Goal: Book appointment/travel/reservation

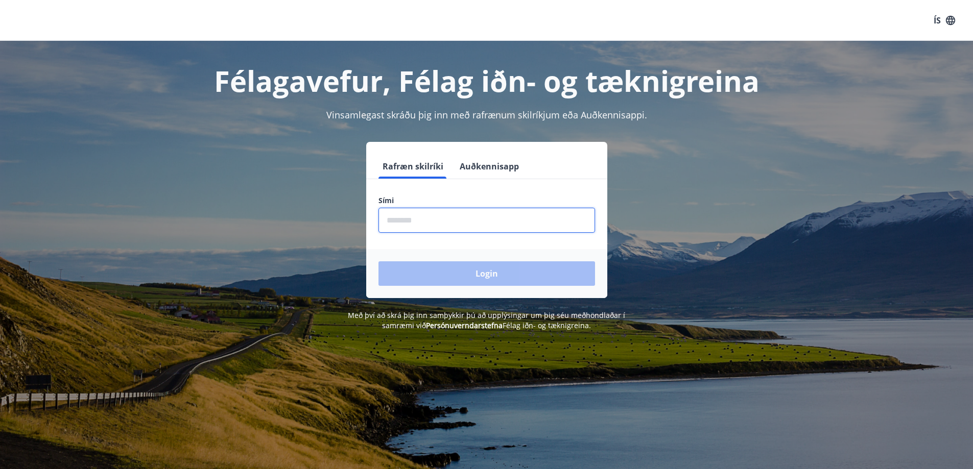
click at [427, 223] on input "phone" at bounding box center [486, 220] width 217 height 25
type input "********"
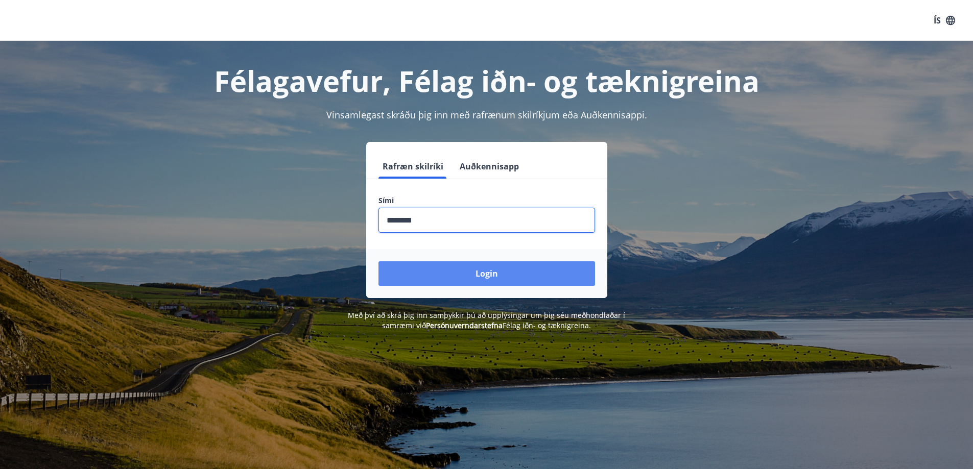
click at [459, 276] on button "Login" at bounding box center [486, 273] width 217 height 25
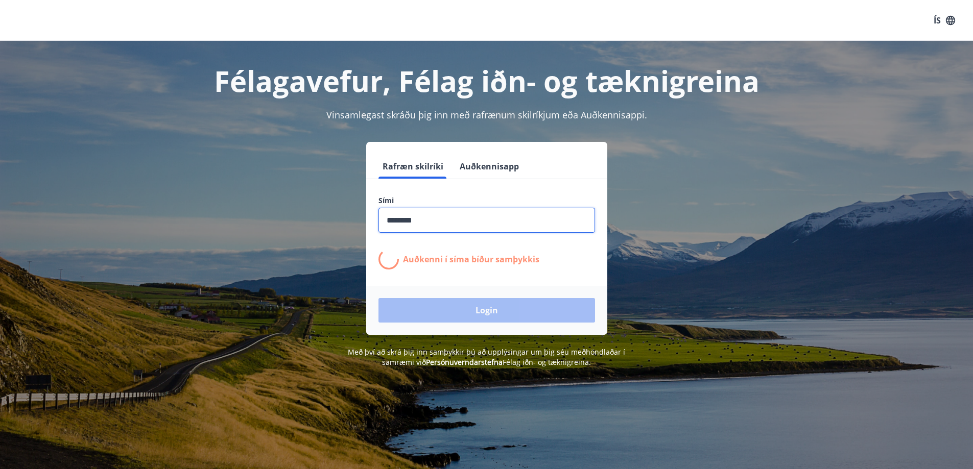
drag, startPoint x: 449, startPoint y: 225, endPoint x: 359, endPoint y: 221, distance: 91.0
click at [359, 221] on div "Rafræn skilríki Auðkennisapp Sími ​ Auðkenni í síma bíður samþykkis Login" at bounding box center [486, 238] width 711 height 193
click at [666, 203] on div "Rafræn skilríki Auðkennisapp Sími ​ Auðkenni í síma bíður samþykkis Login" at bounding box center [486, 238] width 711 height 193
click at [436, 223] on input "phone" at bounding box center [486, 220] width 217 height 25
type input "********"
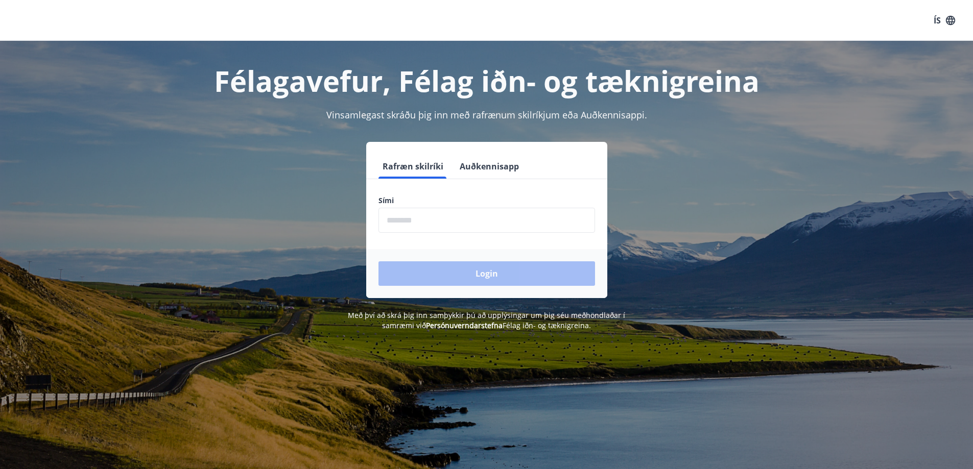
click at [441, 222] on input "phone" at bounding box center [486, 220] width 217 height 25
type input "********"
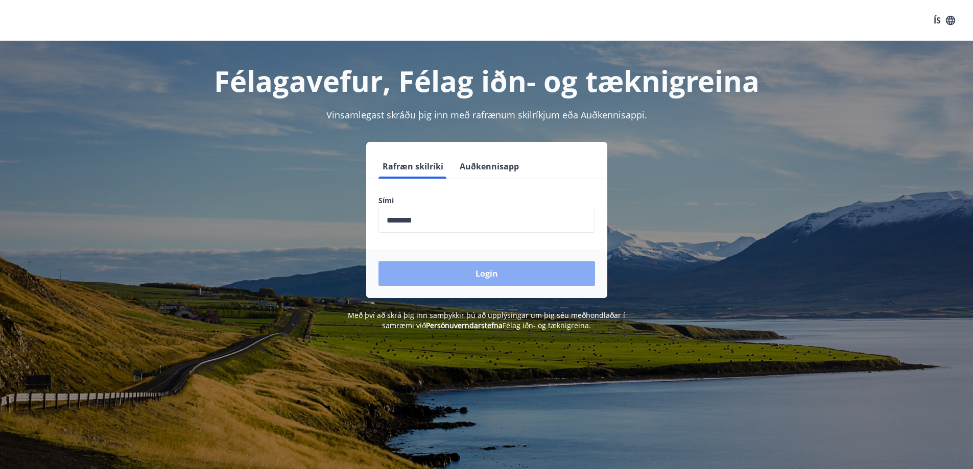
click at [471, 270] on button "Login" at bounding box center [486, 273] width 217 height 25
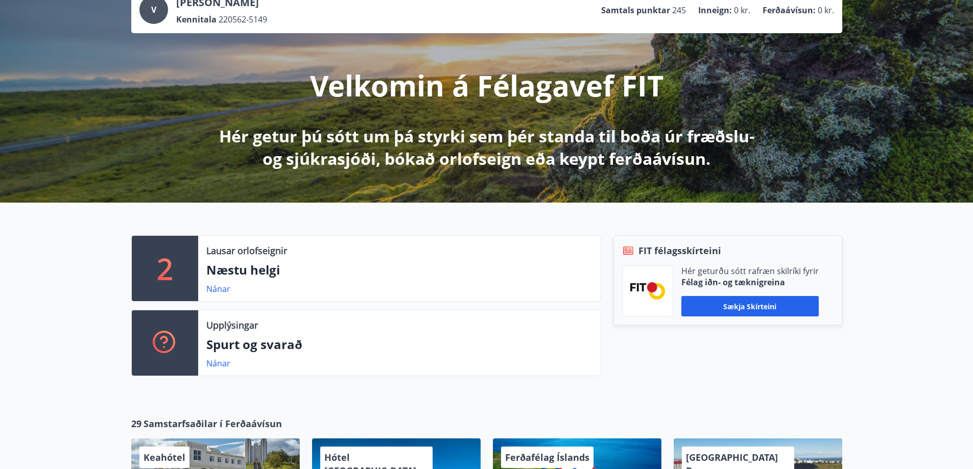
scroll to position [102, 0]
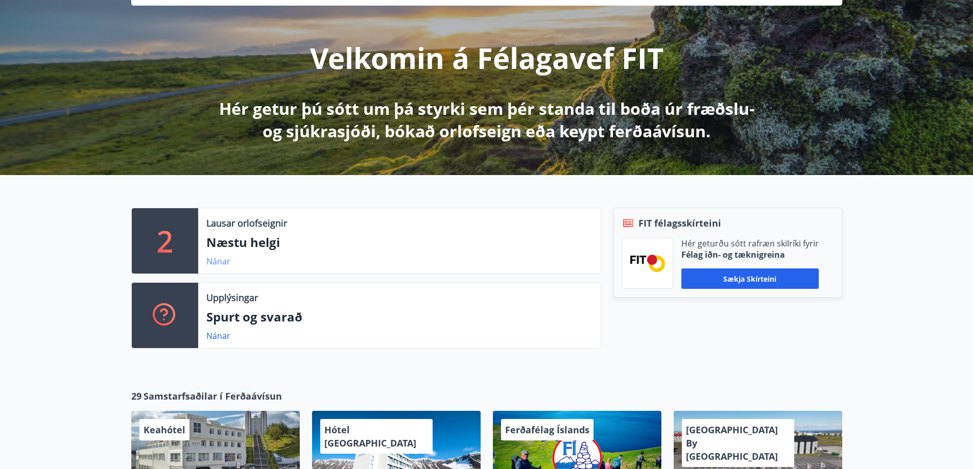
click at [219, 258] on link "Nánar" at bounding box center [218, 261] width 24 height 11
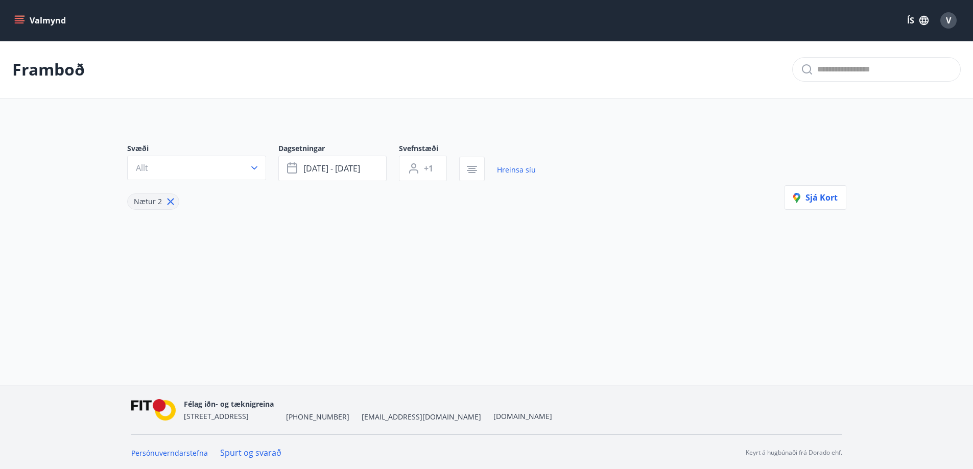
type input "*"
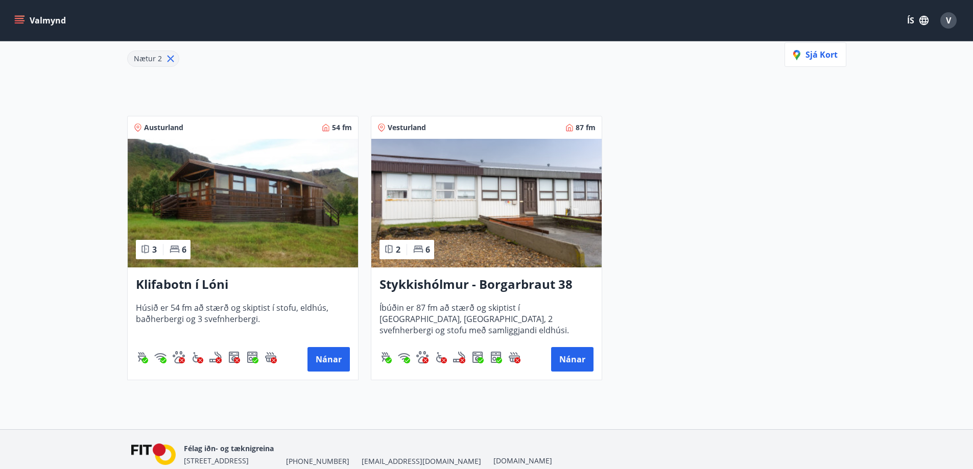
scroll to position [189, 0]
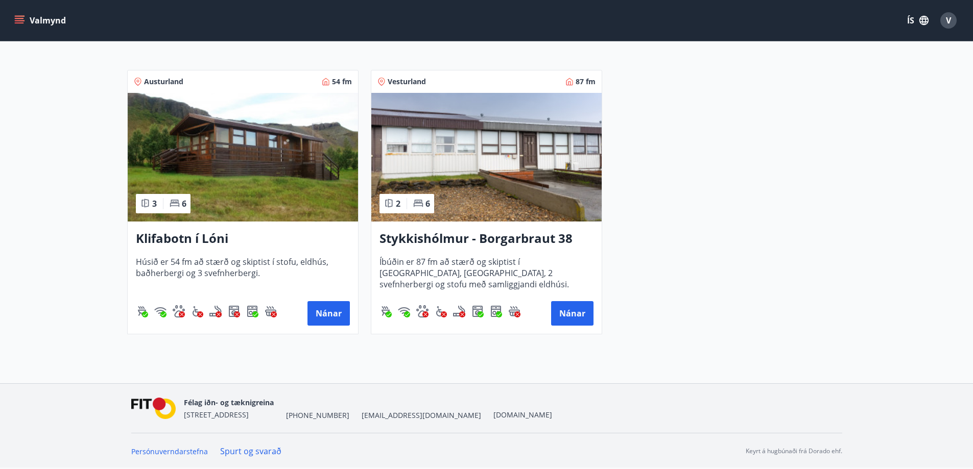
click at [19, 22] on icon "menu" at bounding box center [19, 20] width 10 height 10
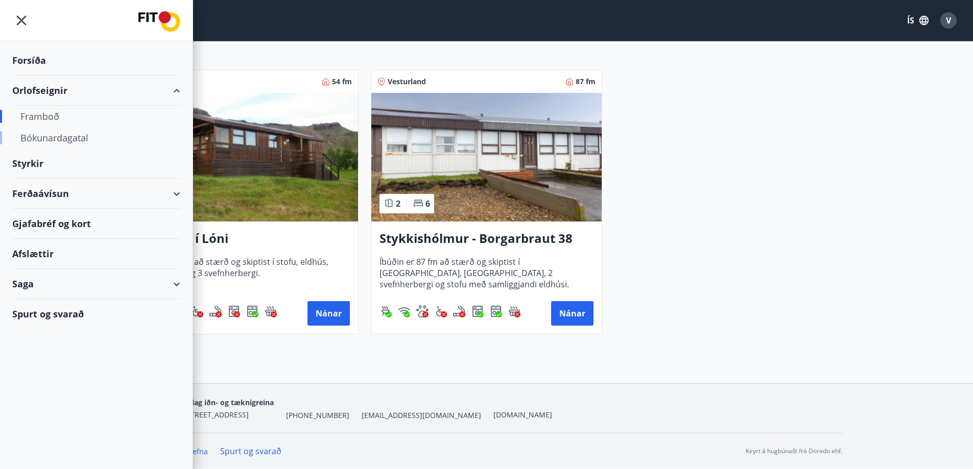
click at [67, 137] on div "Bókunardagatal" at bounding box center [96, 137] width 152 height 21
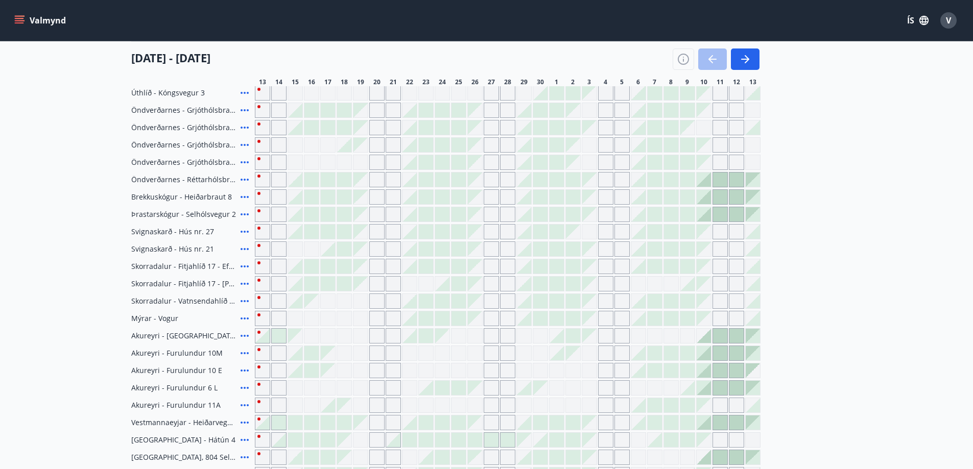
scroll to position [109, 0]
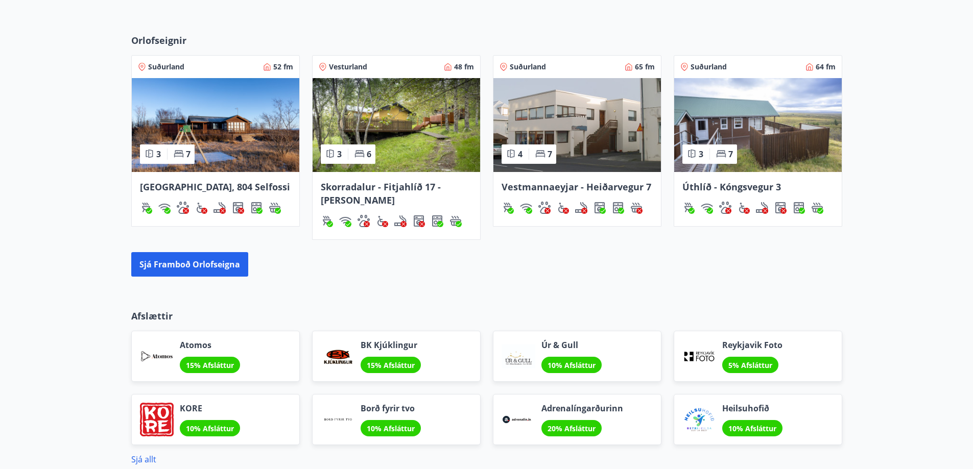
scroll to position [664, 0]
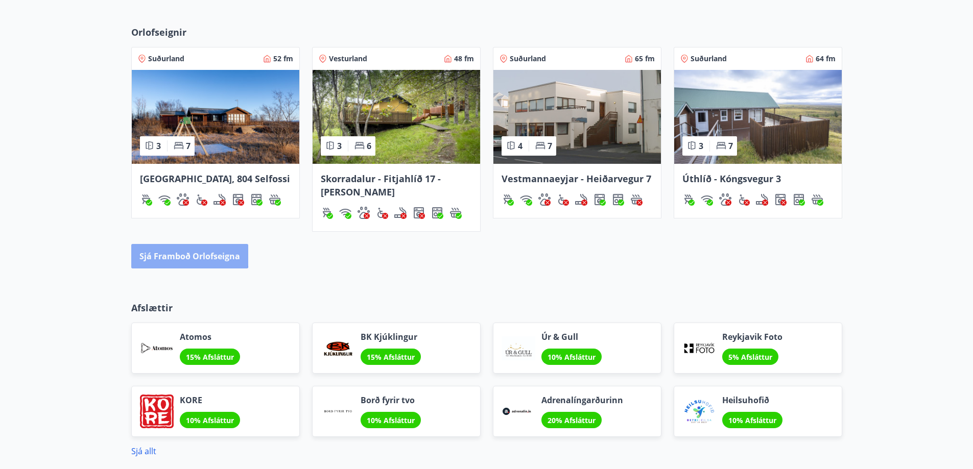
click at [184, 254] on button "Sjá framboð orlofseigna" at bounding box center [189, 256] width 117 height 25
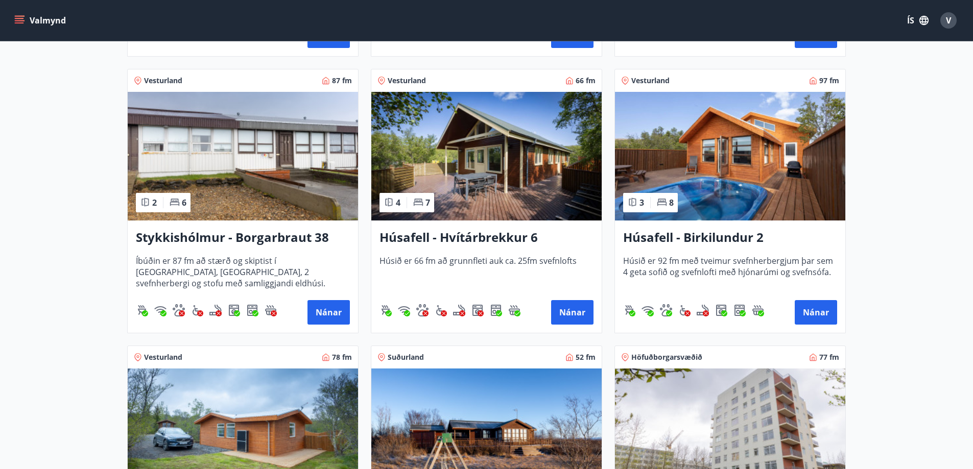
scroll to position [409, 0]
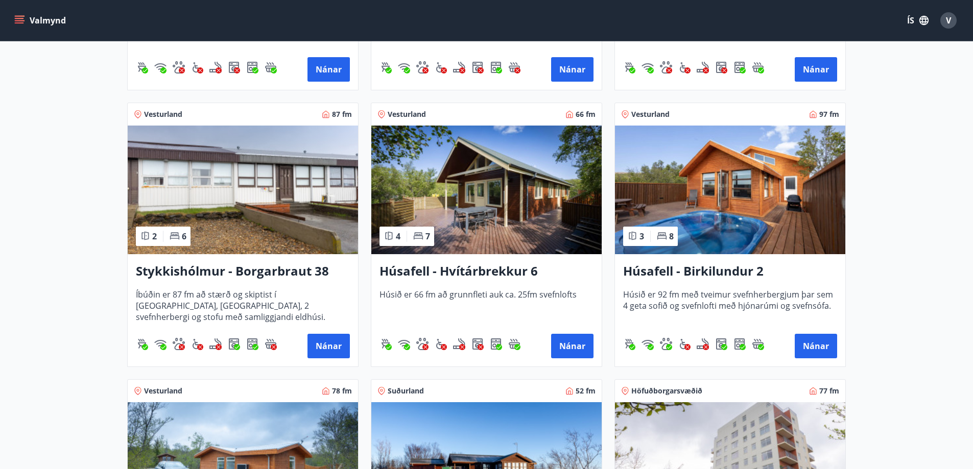
click at [749, 229] on img at bounding box center [730, 190] width 230 height 129
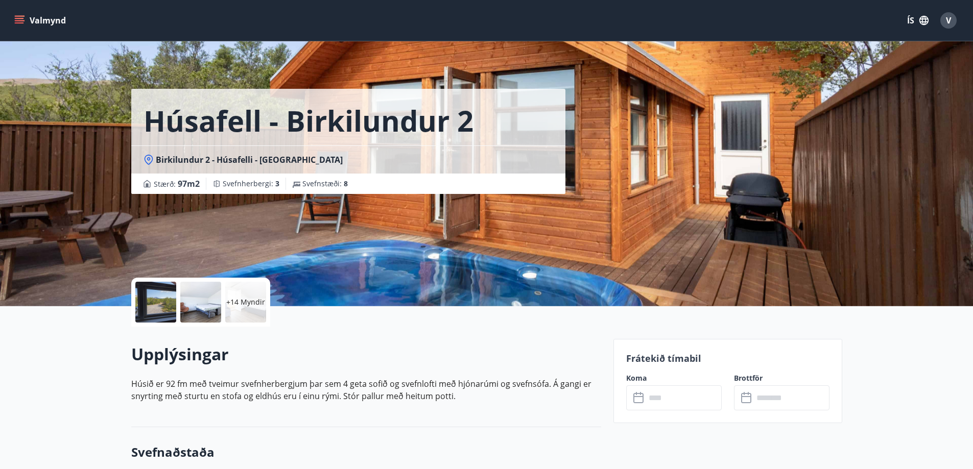
click at [21, 19] on icon "menu" at bounding box center [19, 18] width 9 height 1
click at [950, 19] on span "V" at bounding box center [948, 20] width 5 height 11
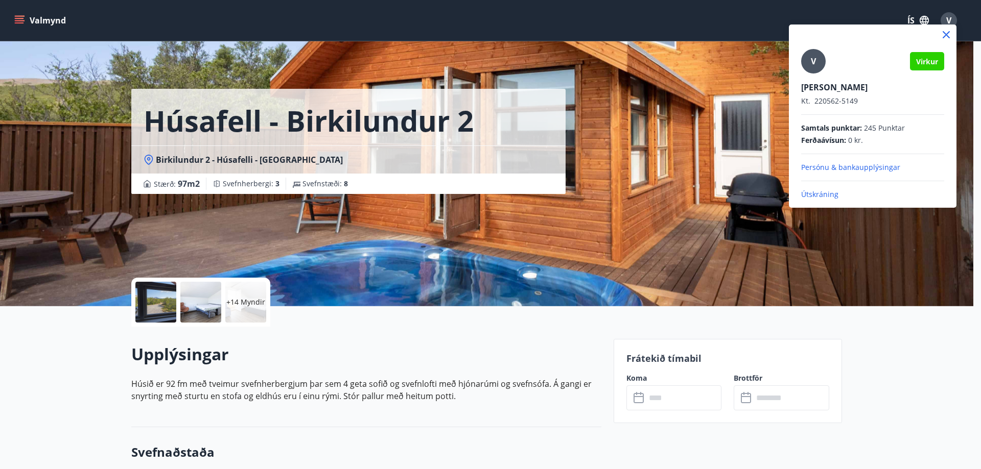
click at [817, 195] on p "Útskráning" at bounding box center [872, 194] width 143 height 10
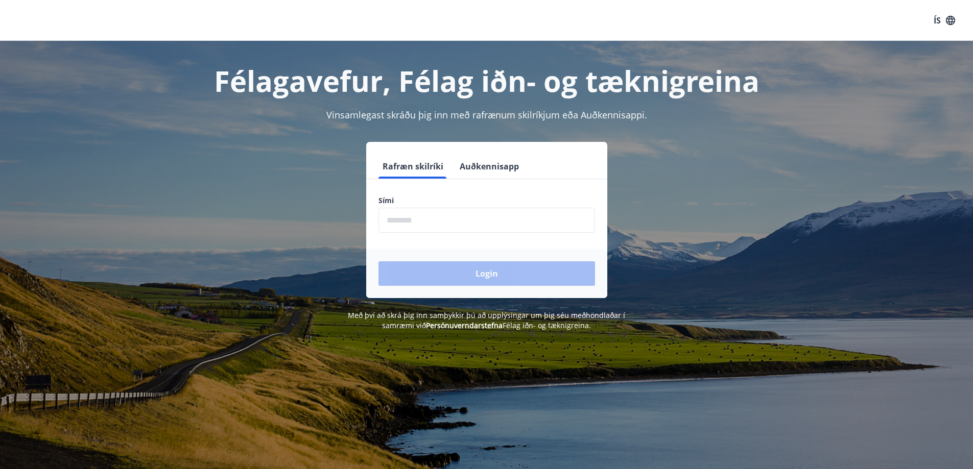
click at [426, 220] on input "phone" at bounding box center [486, 220] width 217 height 25
type input "********"
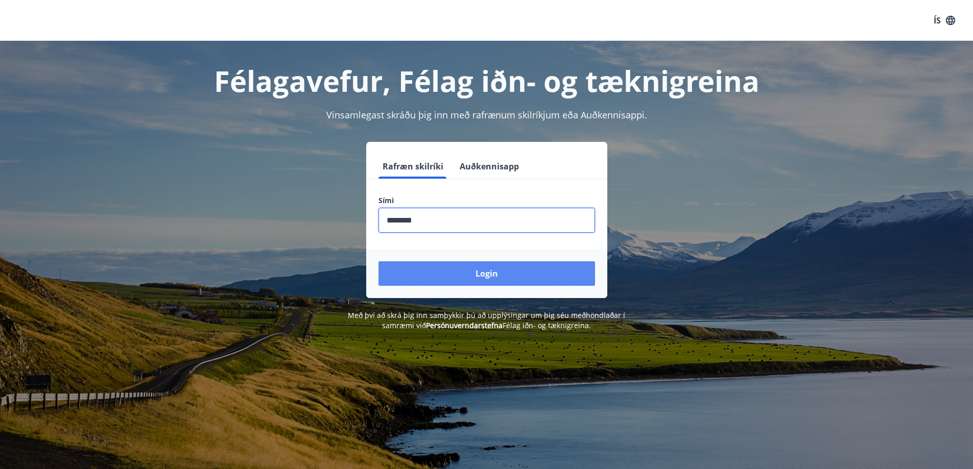
click at [485, 272] on button "Login" at bounding box center [486, 273] width 217 height 25
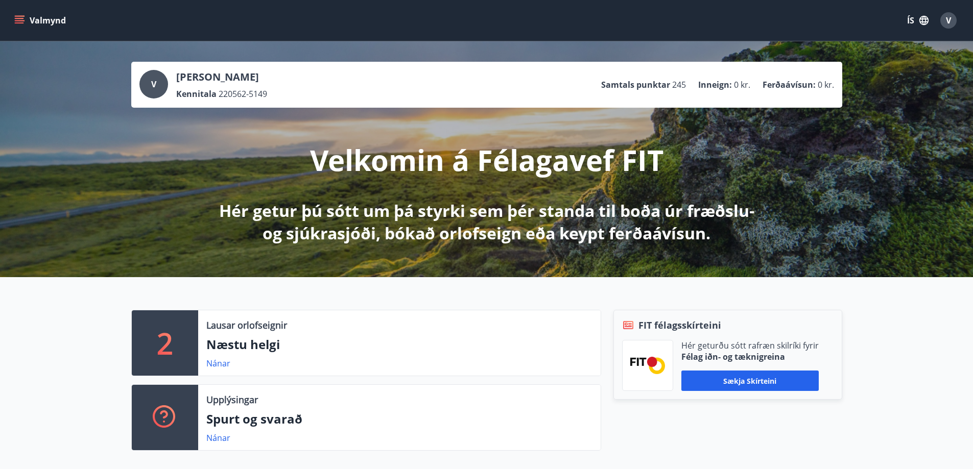
click at [22, 18] on icon "menu" at bounding box center [19, 18] width 9 height 1
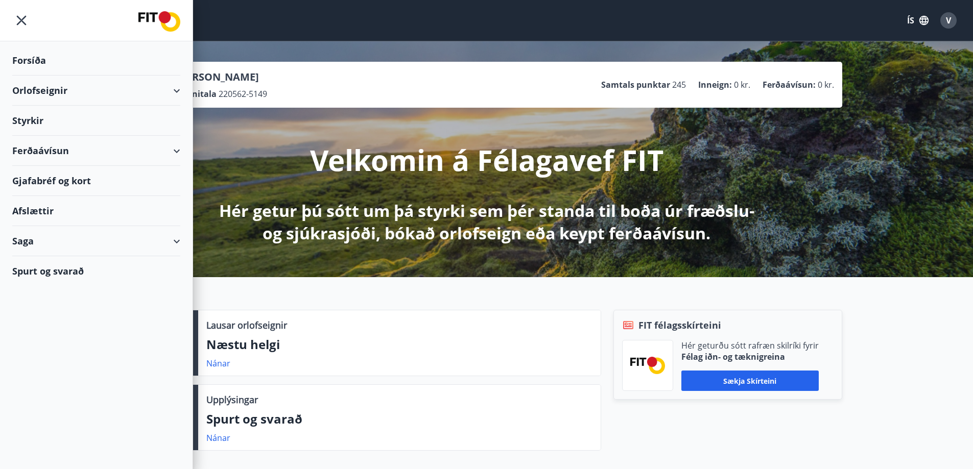
click at [174, 91] on div "Orlofseignir" at bounding box center [96, 91] width 168 height 30
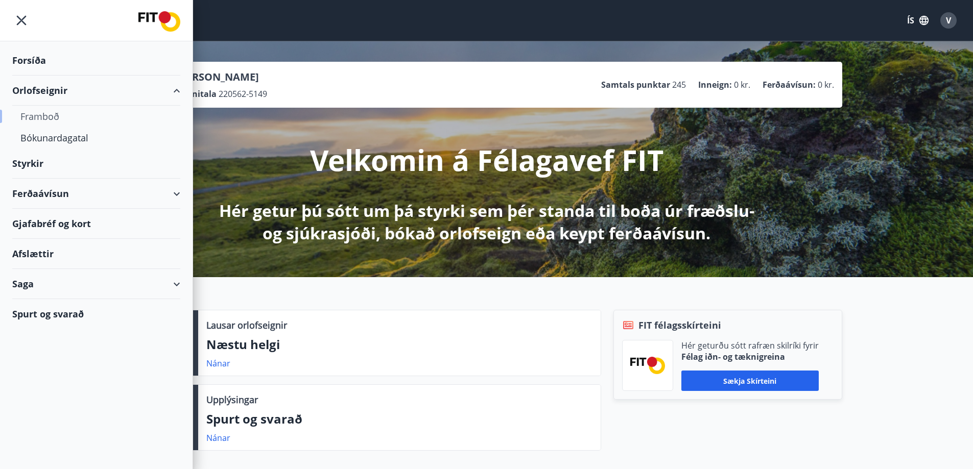
click at [44, 116] on div "Framboð" at bounding box center [96, 116] width 152 height 21
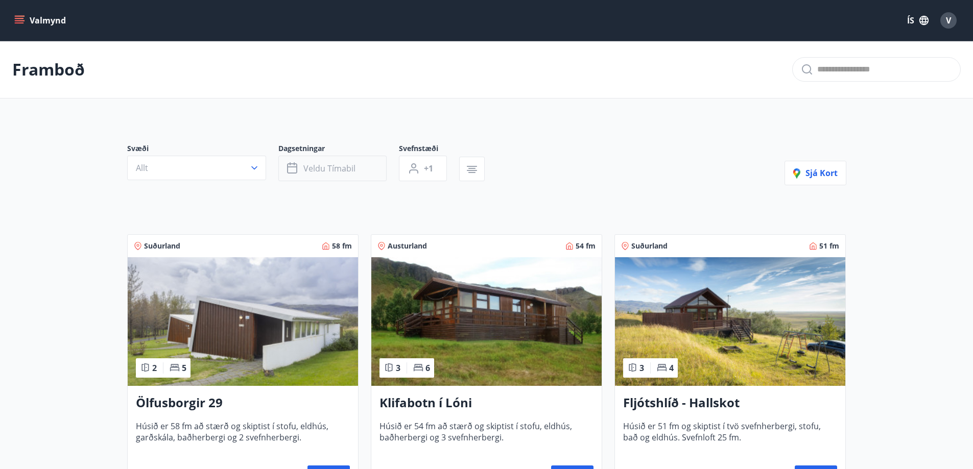
click at [292, 167] on icon "button" at bounding box center [292, 166] width 10 height 1
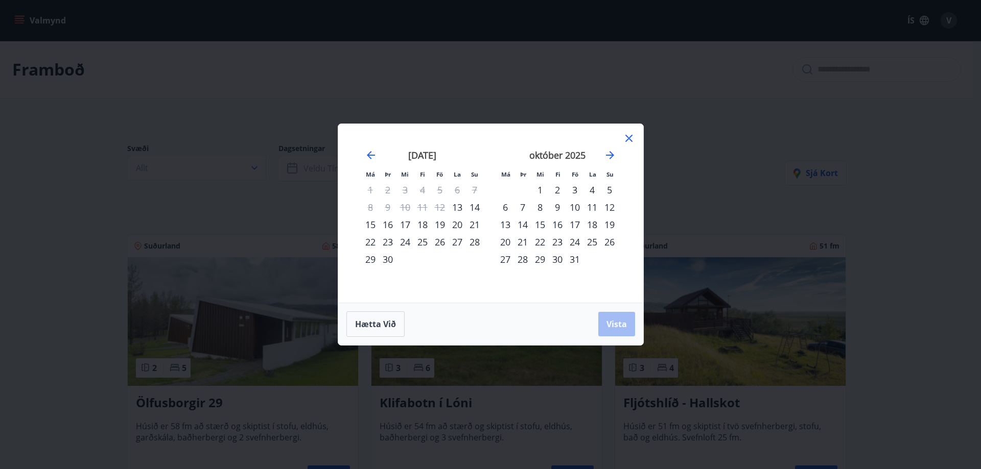
click at [443, 224] on div "19" at bounding box center [439, 224] width 17 height 17
click at [370, 241] on div "22" at bounding box center [370, 241] width 17 height 17
click at [611, 326] on span "Vista" at bounding box center [616, 324] width 20 height 11
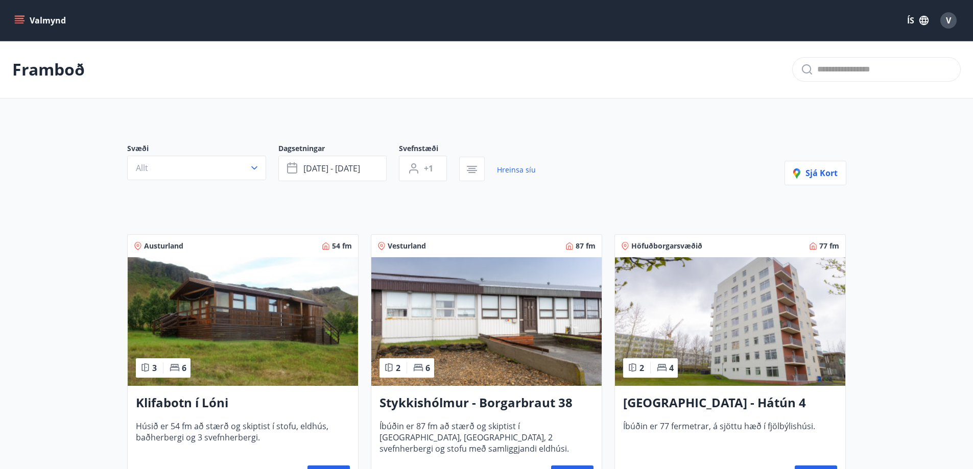
click at [946, 18] on span "V" at bounding box center [948, 20] width 5 height 11
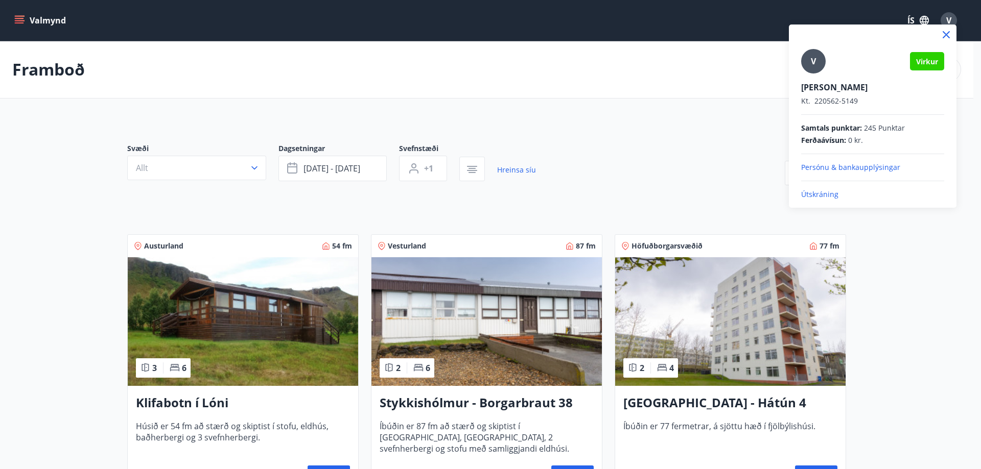
click at [825, 192] on p "Útskráning" at bounding box center [872, 194] width 143 height 10
